Goal: Contribute content

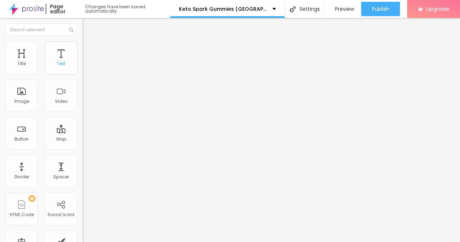
click at [55, 57] on div "Text" at bounding box center [61, 58] width 32 height 32
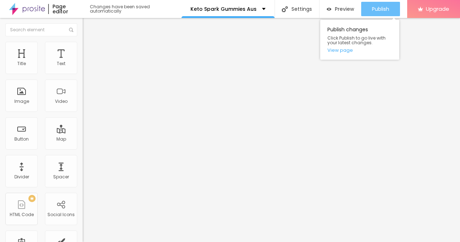
click at [378, 6] on span "Publish" at bounding box center [380, 9] width 17 height 6
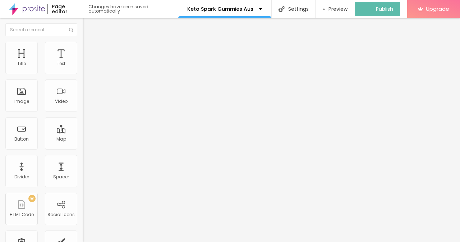
click at [30, 8] on img at bounding box center [27, 9] width 36 height 18
